Goal: Task Accomplishment & Management: Manage account settings

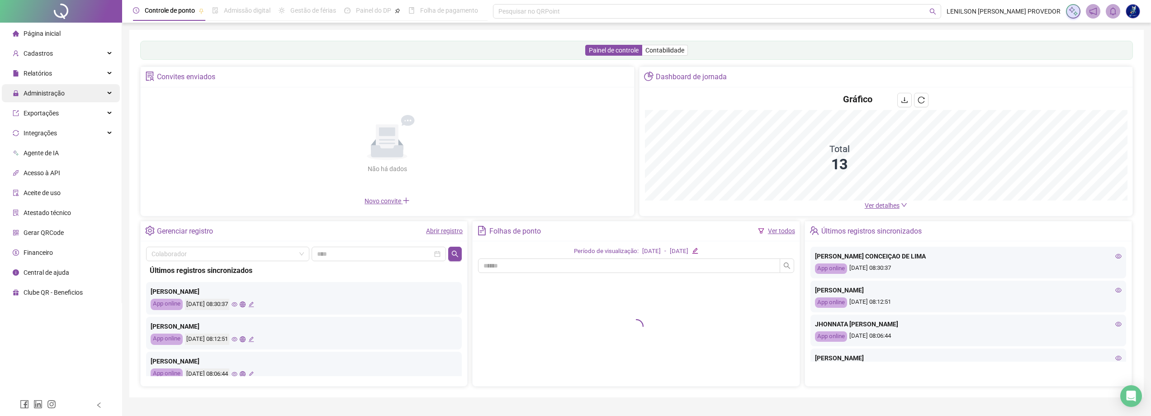
click at [53, 92] on span "Administração" at bounding box center [44, 93] width 41 height 7
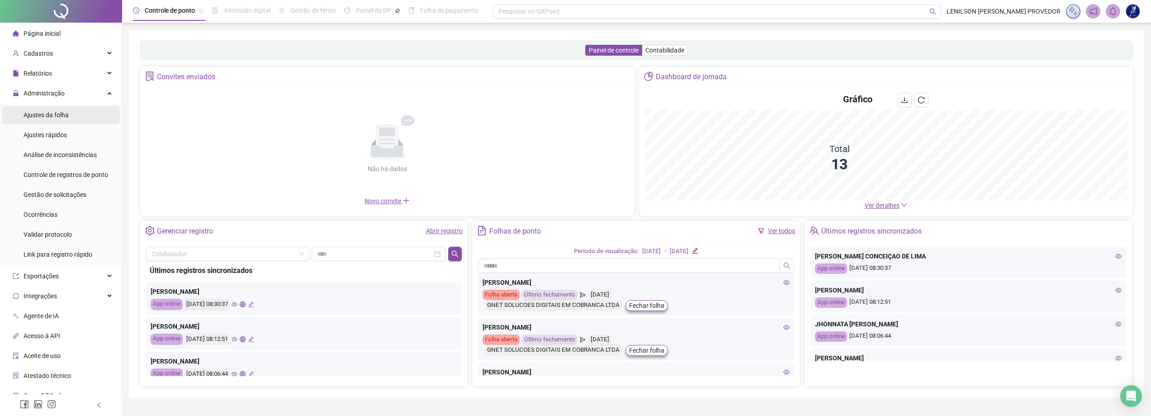
click at [48, 119] on div "Ajustes da folha" at bounding box center [46, 115] width 45 height 18
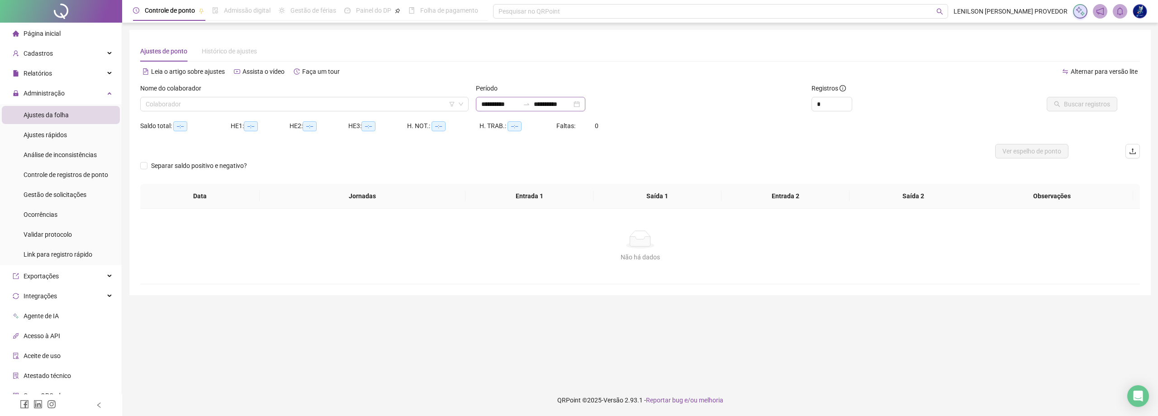
click at [530, 102] on div at bounding box center [526, 103] width 14 height 7
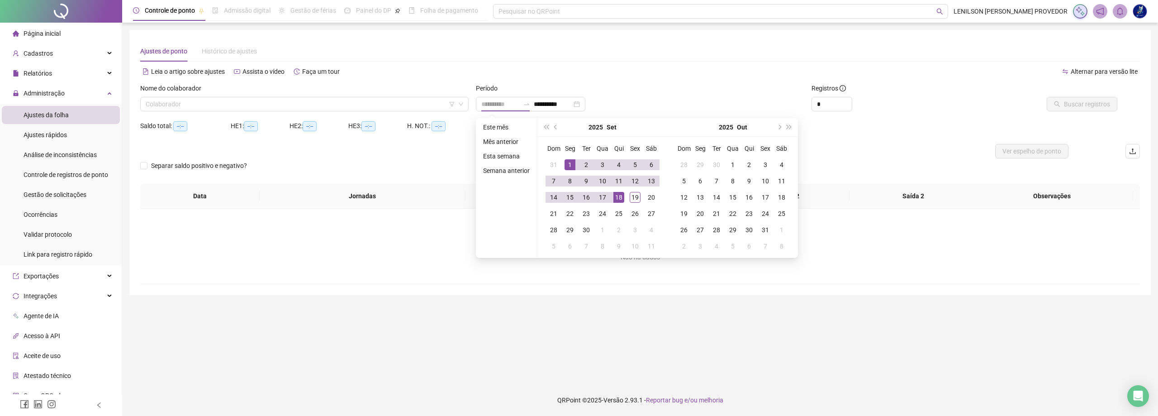
click at [567, 165] on div "1" at bounding box center [570, 164] width 11 height 11
type input "**********"
click at [636, 196] on div "19" at bounding box center [635, 197] width 11 height 11
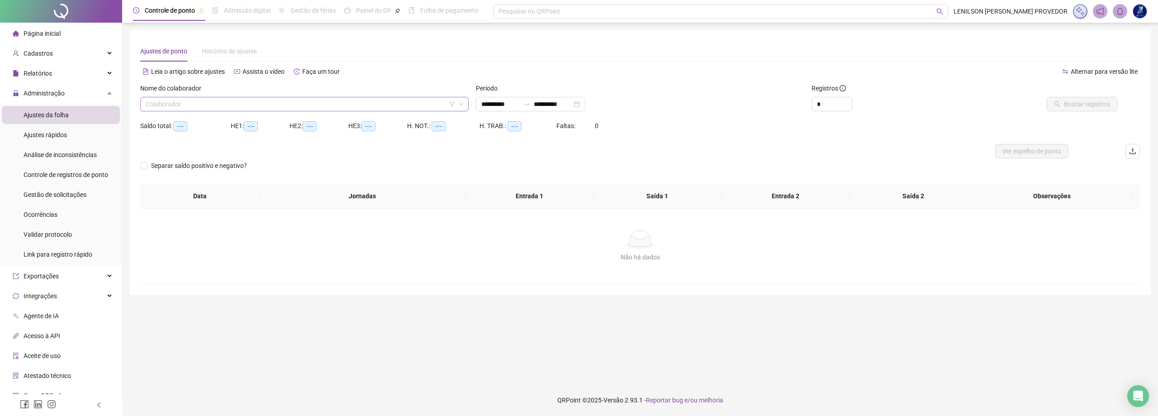
click at [392, 107] on input "search" at bounding box center [300, 104] width 309 height 14
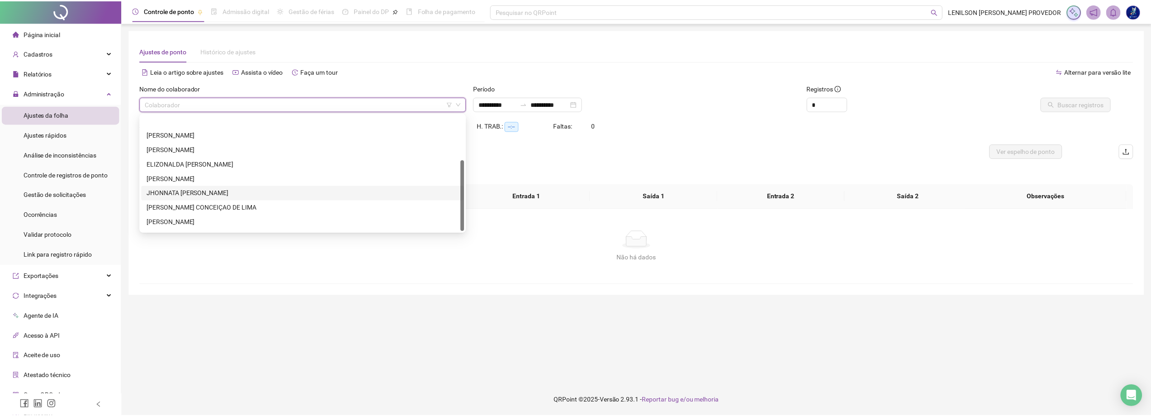
scroll to position [72, 0]
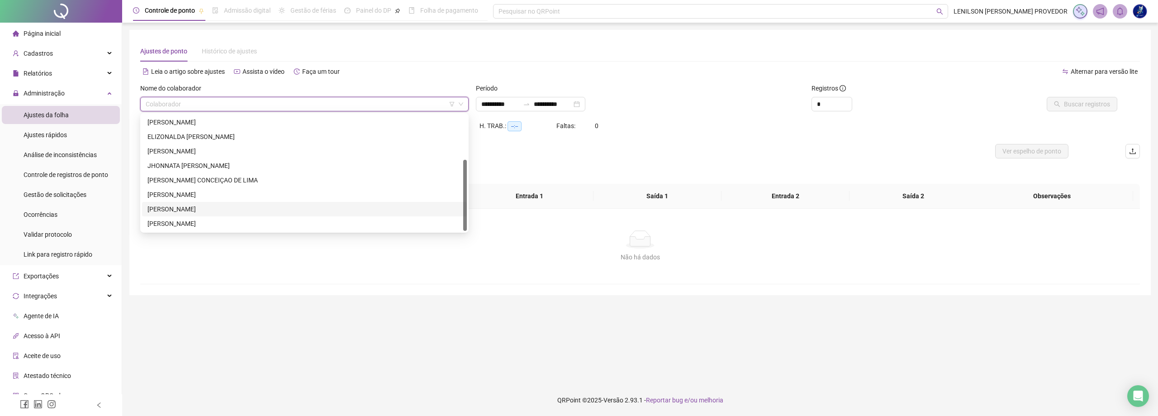
click at [223, 208] on div "[PERSON_NAME]" at bounding box center [304, 209] width 314 height 10
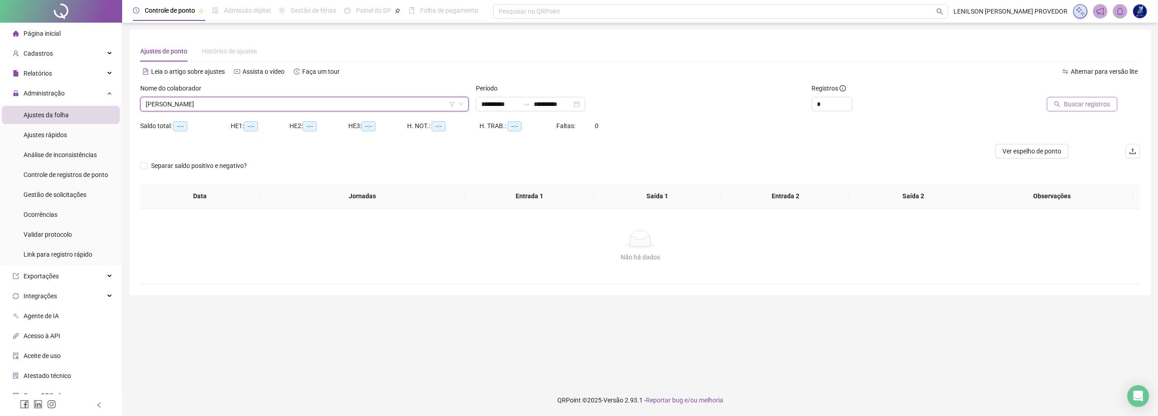
click at [1079, 101] on span "Buscar registros" at bounding box center [1087, 104] width 46 height 10
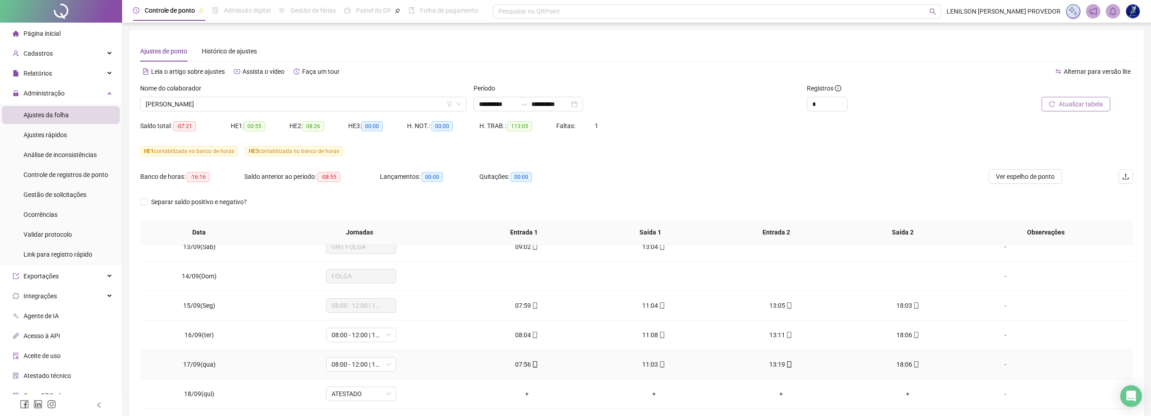
scroll to position [45, 0]
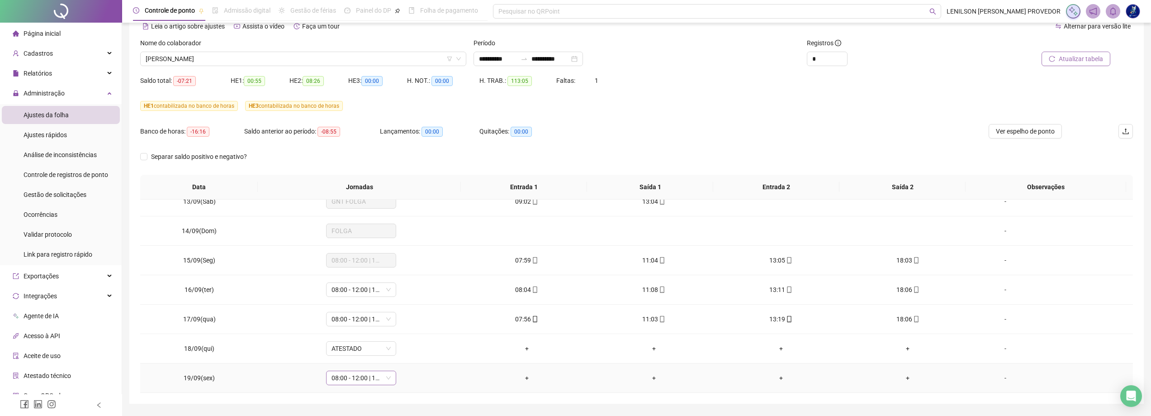
click at [386, 380] on span "08:00 - 12:00 | 13:00 - 17:00" at bounding box center [361, 378] width 59 height 14
click at [345, 336] on div "ATESTADO" at bounding box center [384, 336] width 94 height 10
click at [403, 354] on span "Sim" at bounding box center [402, 354] width 10 height 10
click at [1083, 61] on span "Atualizar tabela" at bounding box center [1081, 59] width 44 height 10
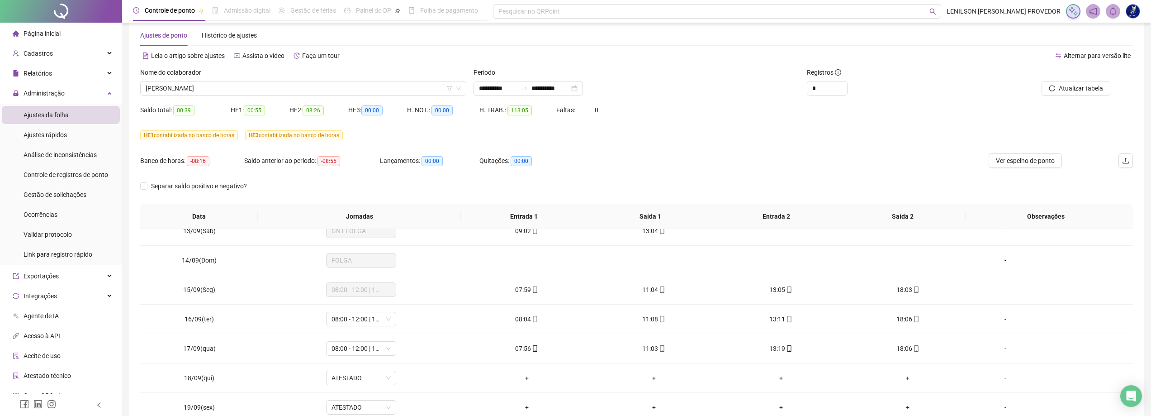
scroll to position [0, 0]
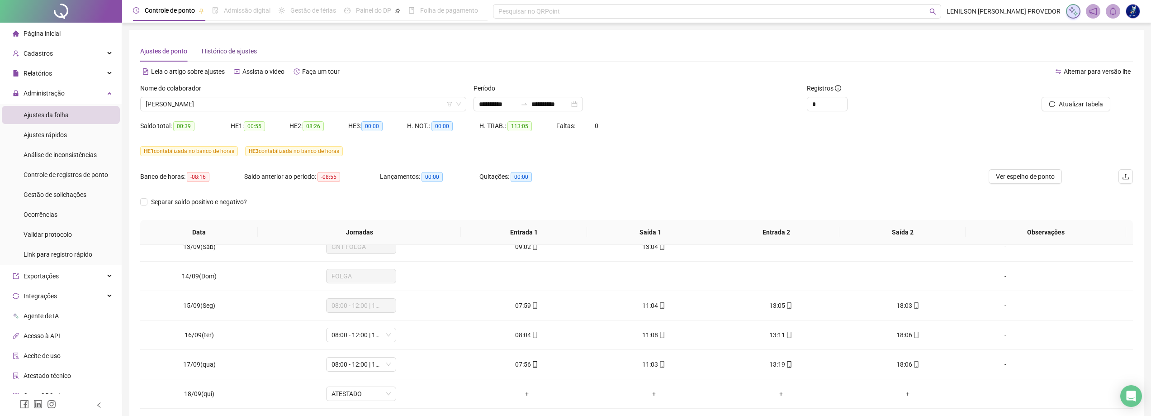
click at [217, 53] on span "Histórico de ajustes" at bounding box center [229, 51] width 55 height 7
